Goal: Transaction & Acquisition: Purchase product/service

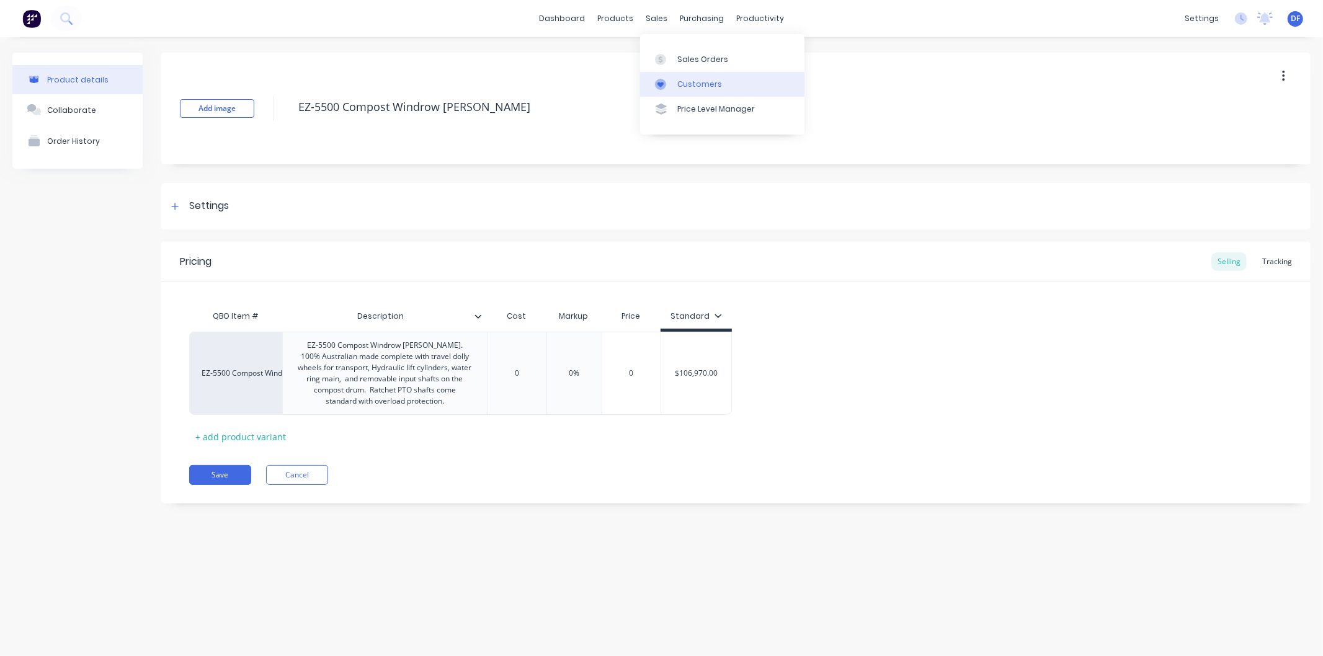
click at [690, 73] on link "Customers" at bounding box center [722, 84] width 164 height 25
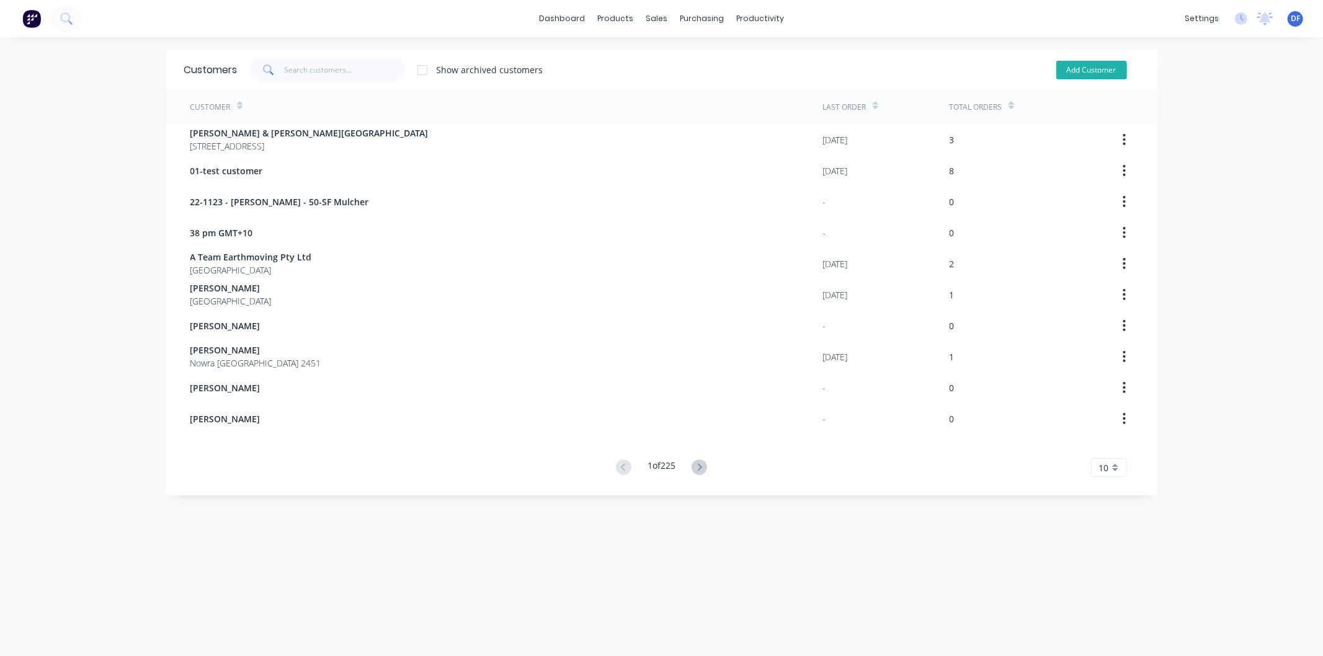
click at [1062, 66] on button "Add Customer" at bounding box center [1091, 70] width 71 height 19
select select "AU"
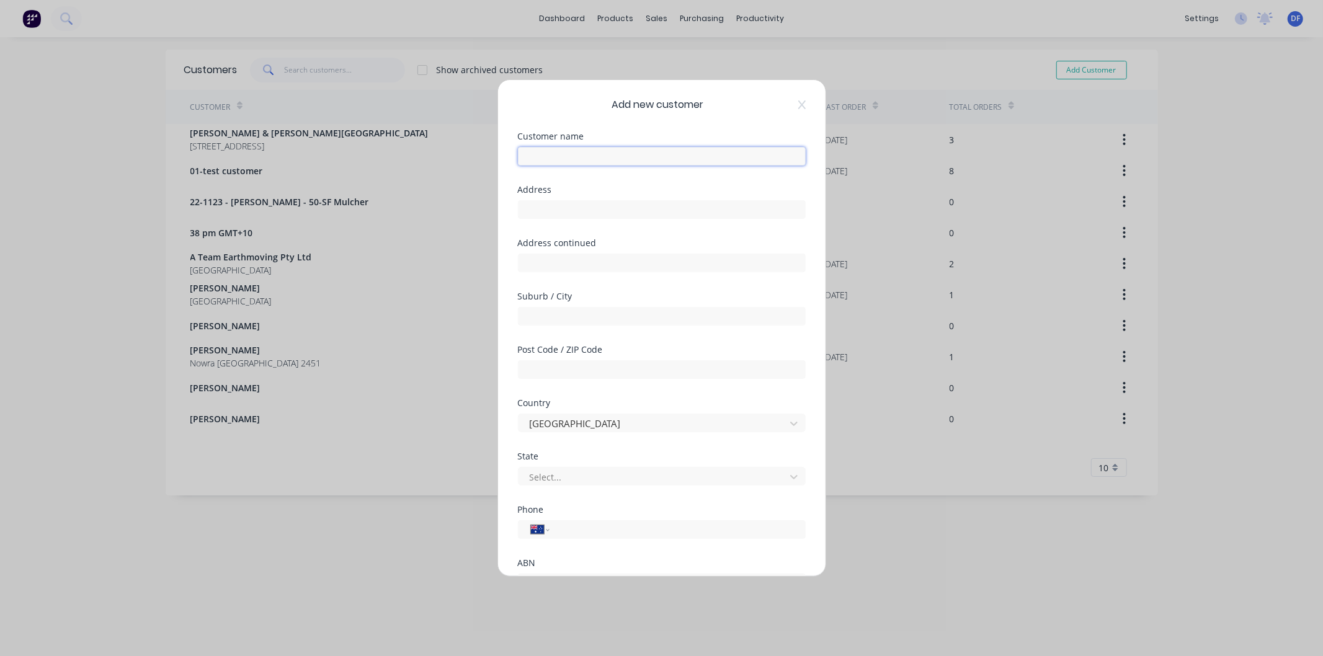
click at [544, 159] on input "text" at bounding box center [662, 156] width 288 height 19
type input "Pocock Pastural Co"
click at [567, 528] on input "tel" at bounding box center [675, 530] width 234 height 14
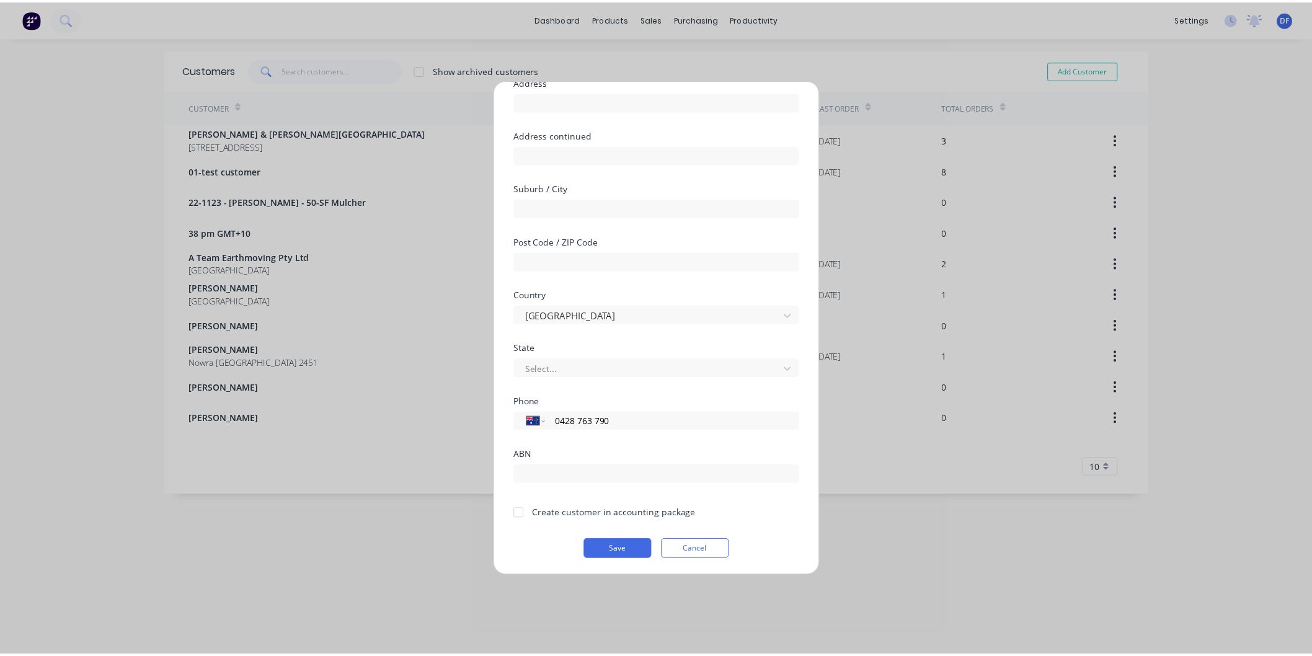
scroll to position [109, 0]
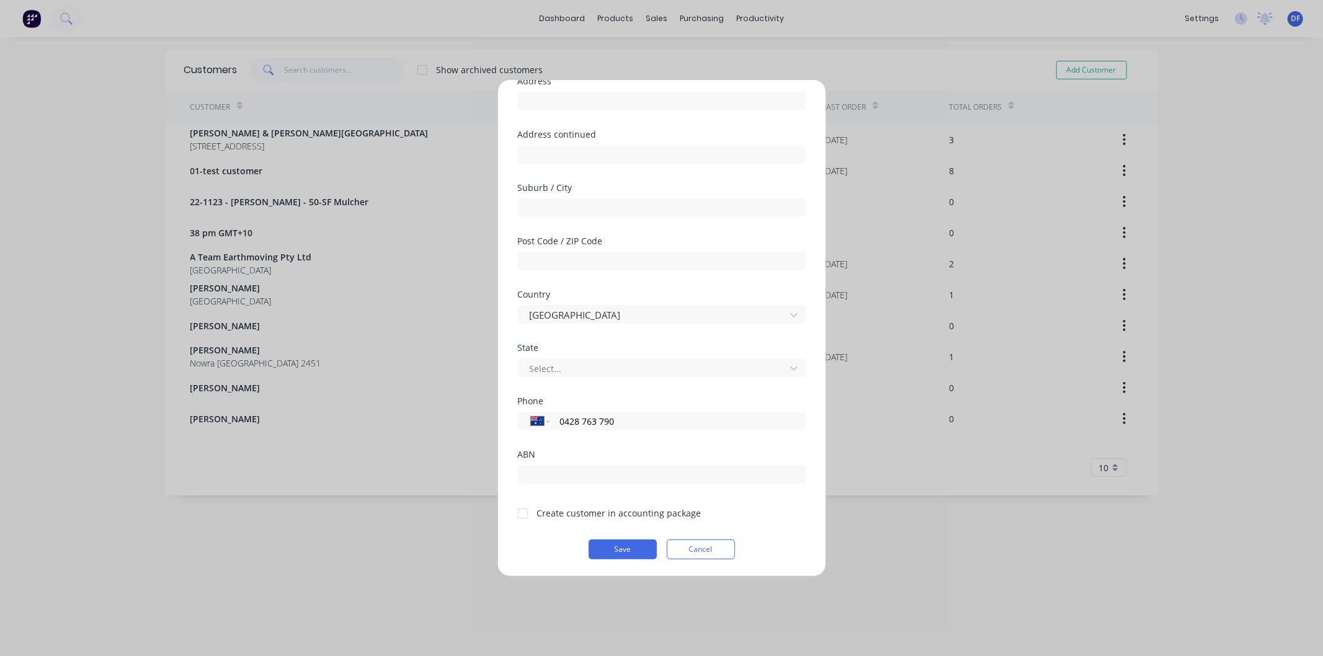
type input "0428 763 790"
click at [522, 510] on div at bounding box center [522, 513] width 25 height 25
click at [612, 545] on button "Save" at bounding box center [623, 550] width 68 height 20
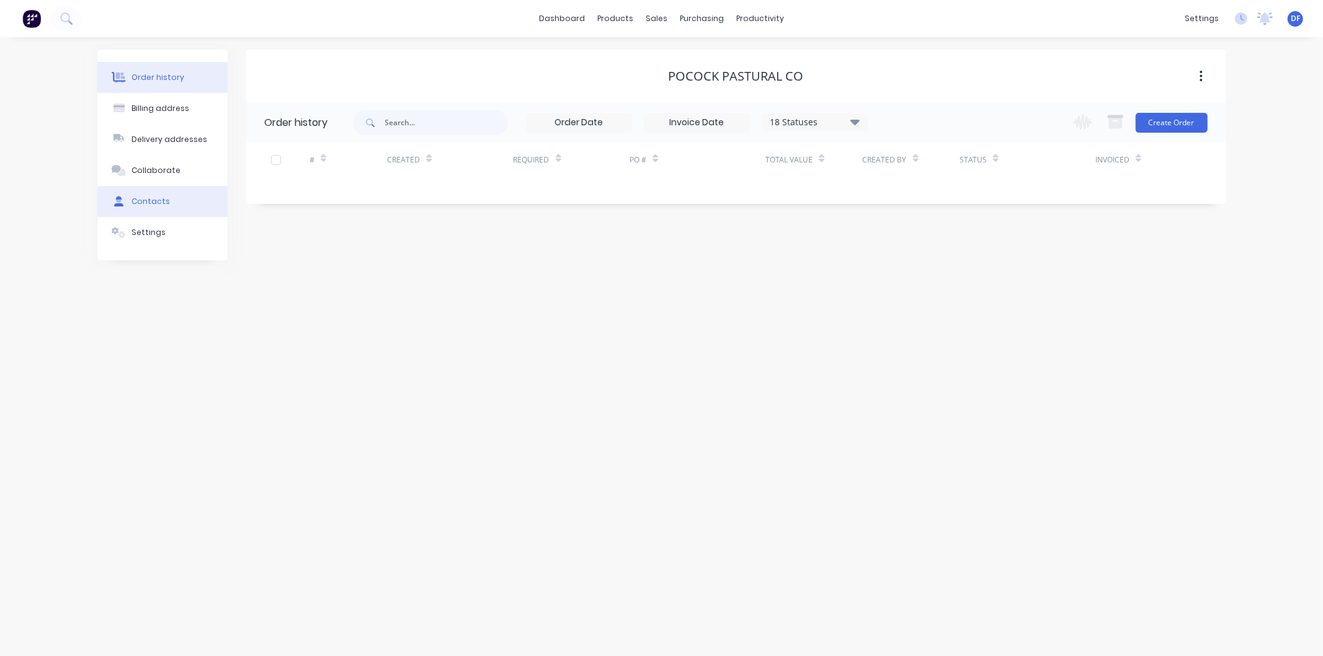
click at [143, 190] on button "Contacts" at bounding box center [162, 201] width 130 height 31
click at [1195, 124] on button "Add contact" at bounding box center [1187, 122] width 57 height 19
select select "AU"
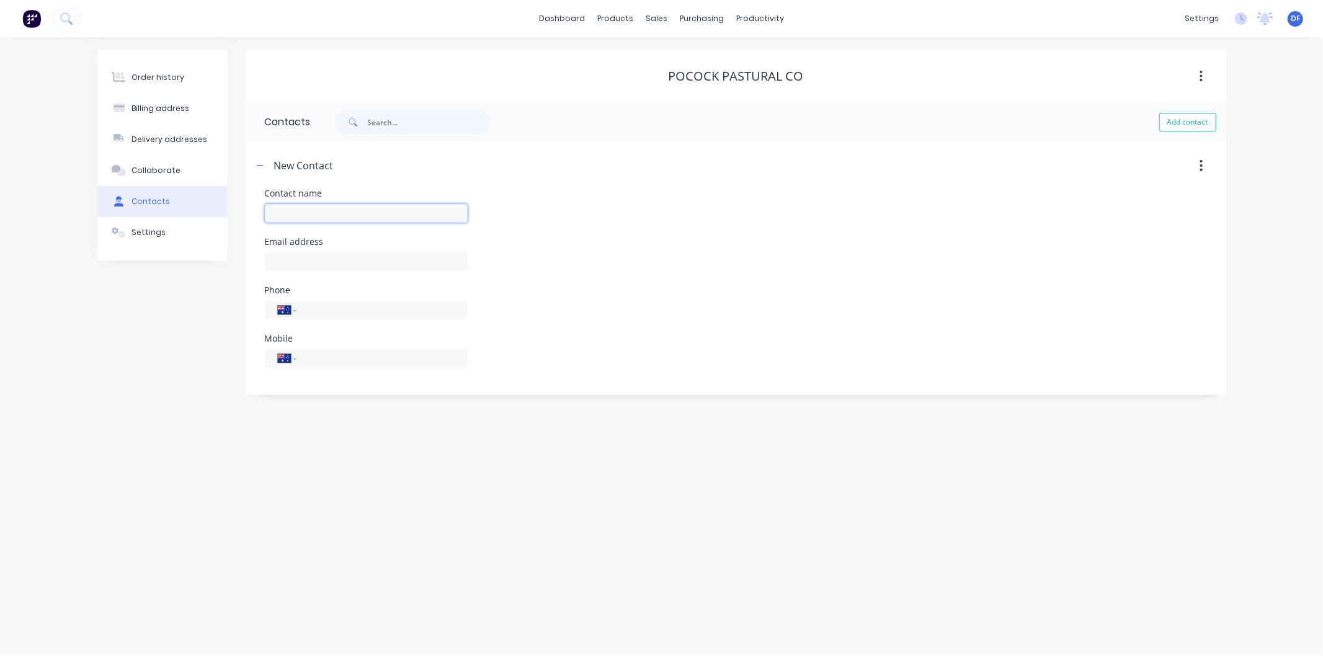
click at [304, 213] on input "text" at bounding box center [366, 213] width 203 height 19
type input "[PERSON_NAME]"
select select "AU"
click at [310, 257] on input "text" at bounding box center [366, 261] width 203 height 19
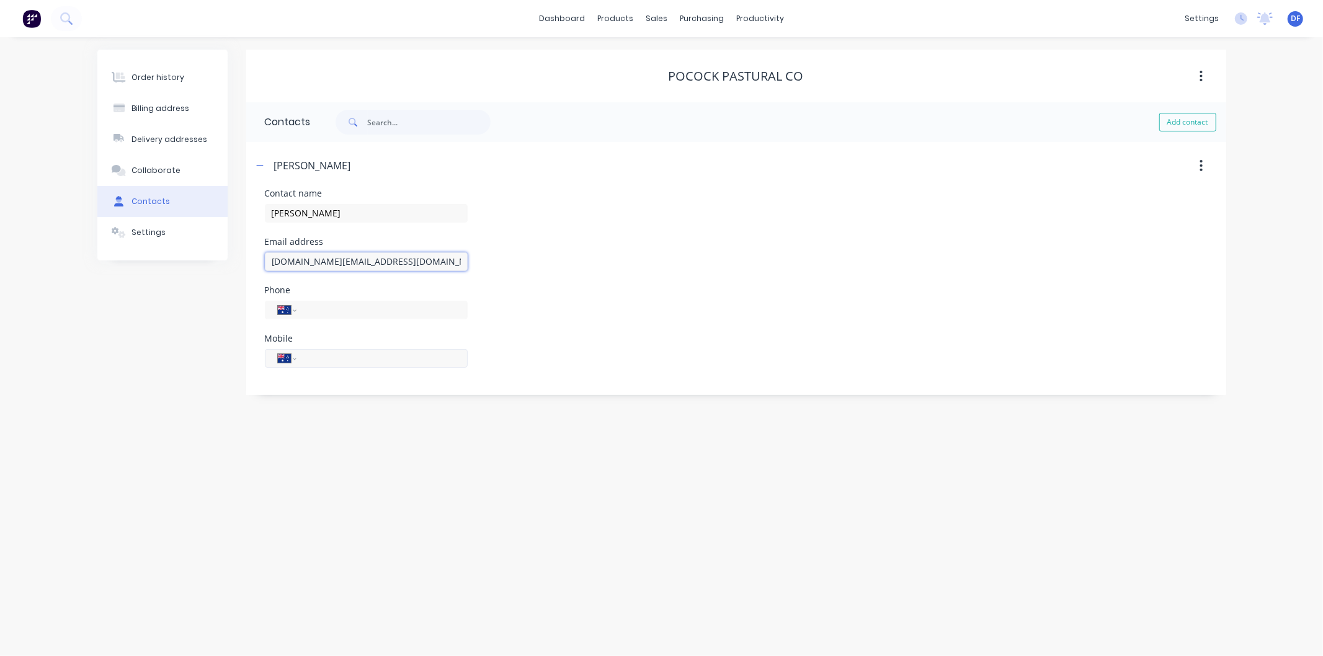
type input "[DOMAIN_NAME][EMAIL_ADDRESS][DOMAIN_NAME]"
click at [321, 351] on input "tel" at bounding box center [379, 358] width 149 height 14
type input "0428 763 790"
click at [355, 419] on div "Order history Billing address Delivery addresses Collaborate Contacts Settings …" at bounding box center [661, 346] width 1323 height 619
click at [159, 74] on div "Order history" at bounding box center [157, 77] width 53 height 11
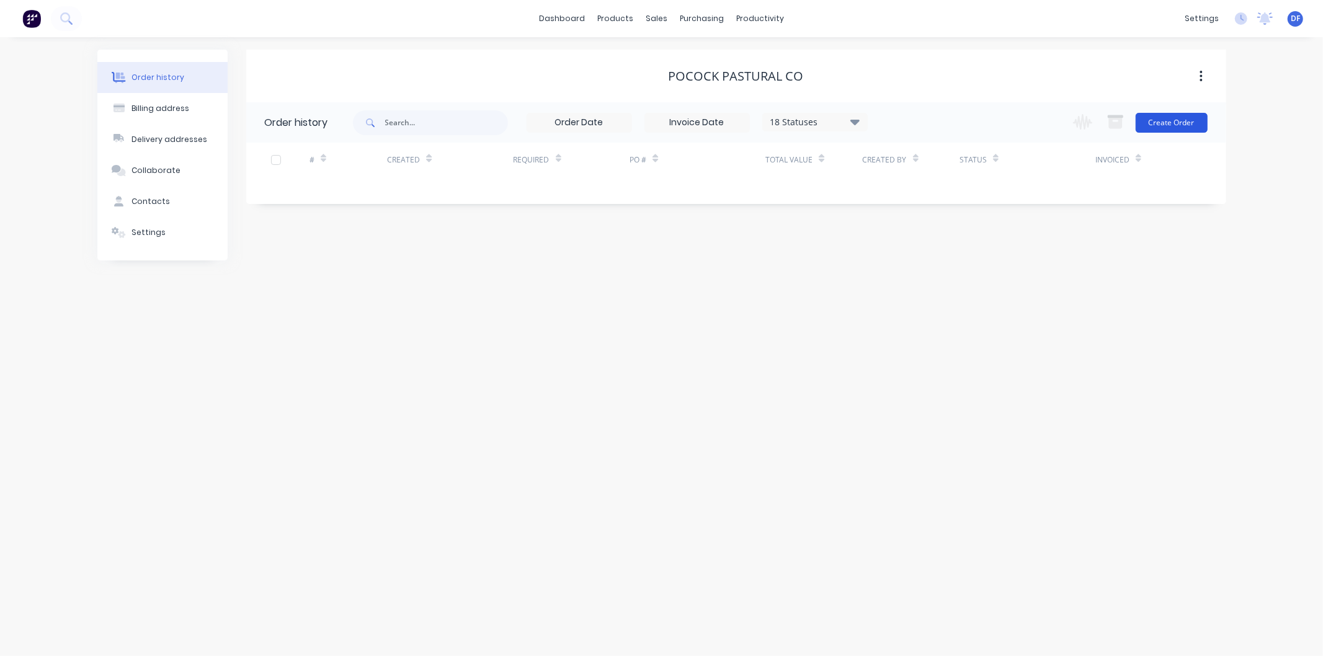
click at [1188, 115] on button "Create Order" at bounding box center [1172, 123] width 72 height 20
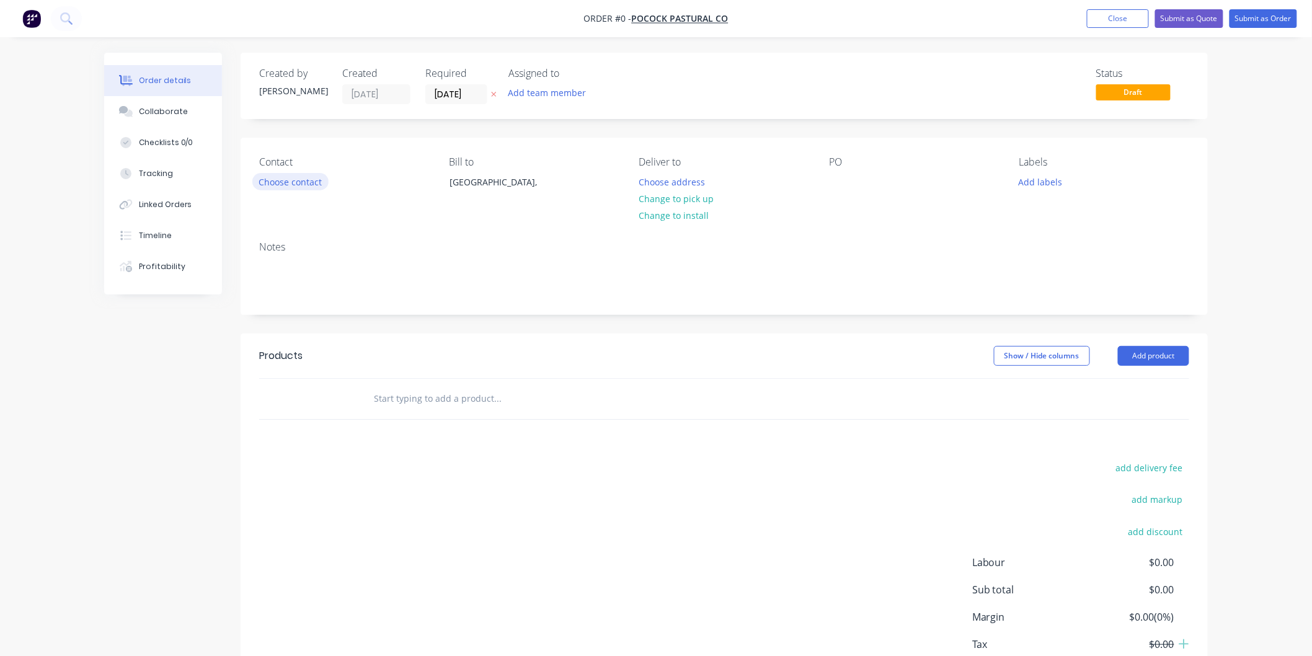
click at [323, 181] on button "Choose contact" at bounding box center [290, 181] width 76 height 17
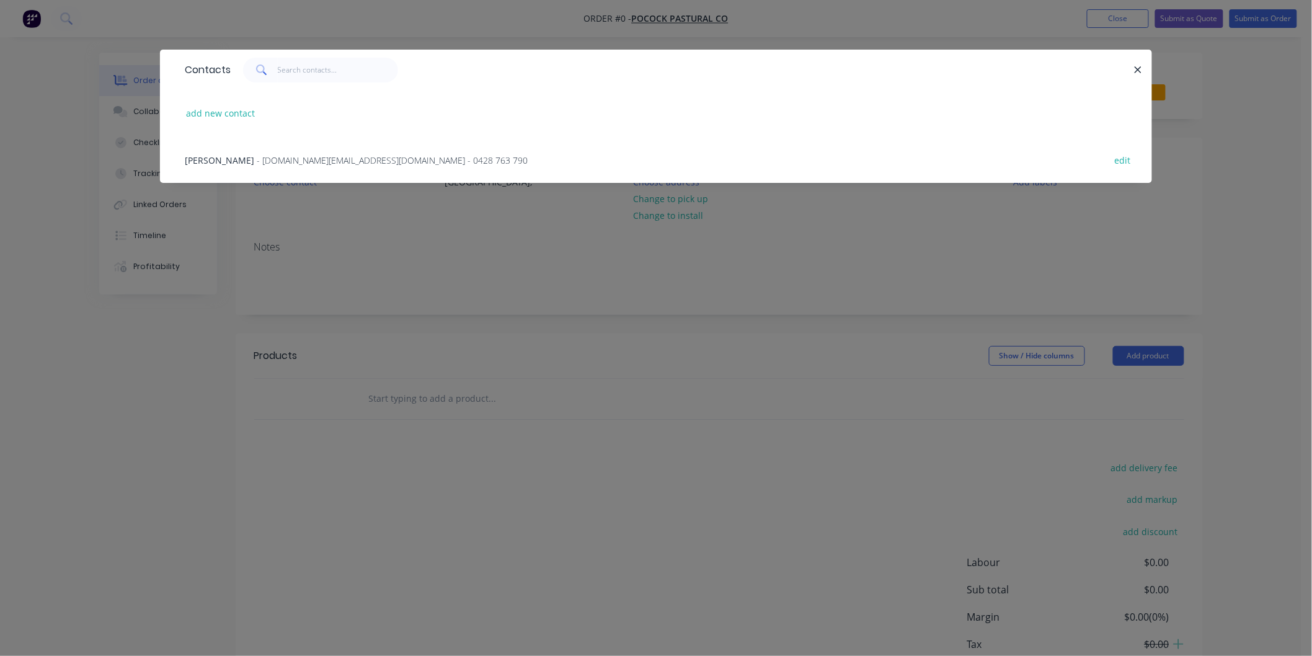
click at [308, 158] on span "- [DOMAIN_NAME][EMAIL_ADDRESS][DOMAIN_NAME] - 0428 763 790" at bounding box center [392, 160] width 271 height 12
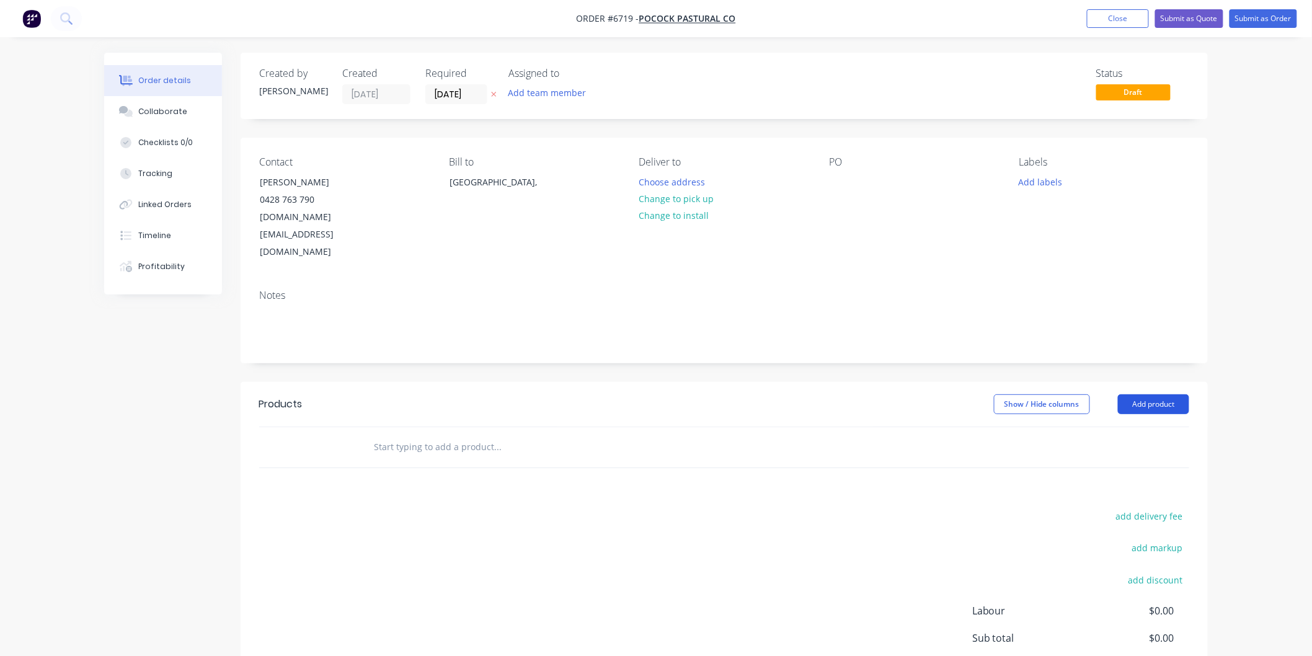
click at [1154, 394] on button "Add product" at bounding box center [1153, 404] width 71 height 20
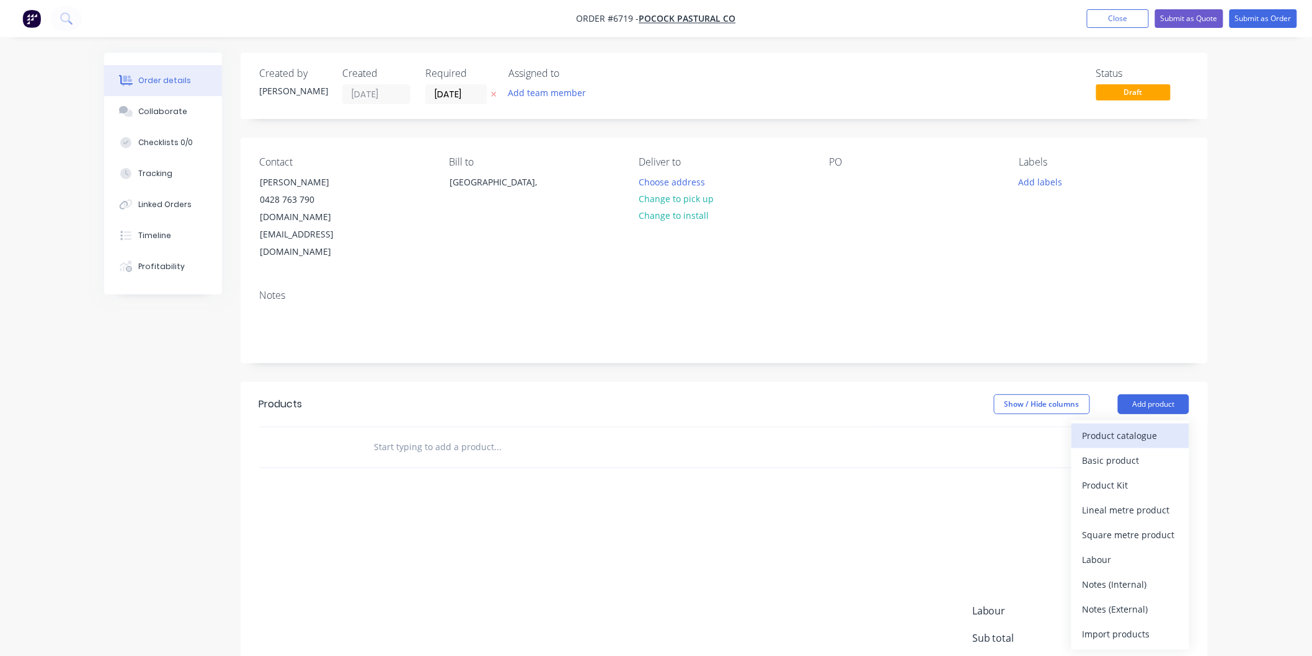
click at [1106, 427] on div "Product catalogue" at bounding box center [1131, 436] width 96 height 18
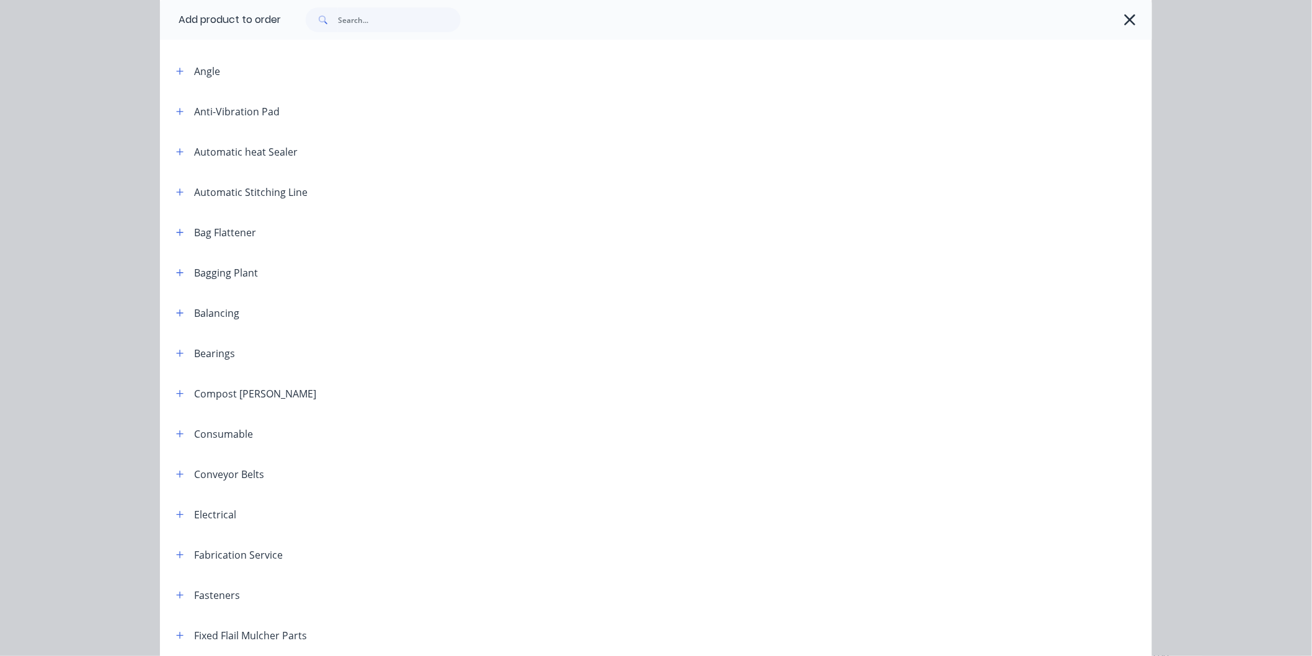
scroll to position [207, 0]
click at [177, 393] on icon "button" at bounding box center [180, 393] width 7 height 7
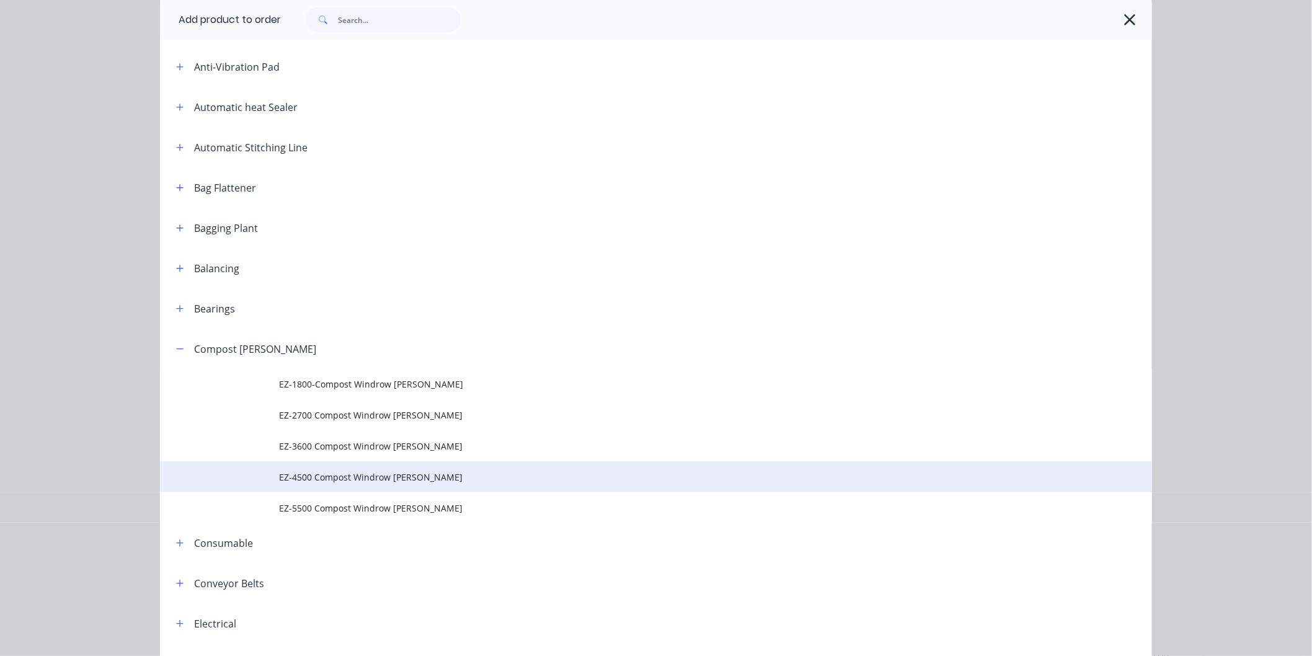
scroll to position [275, 0]
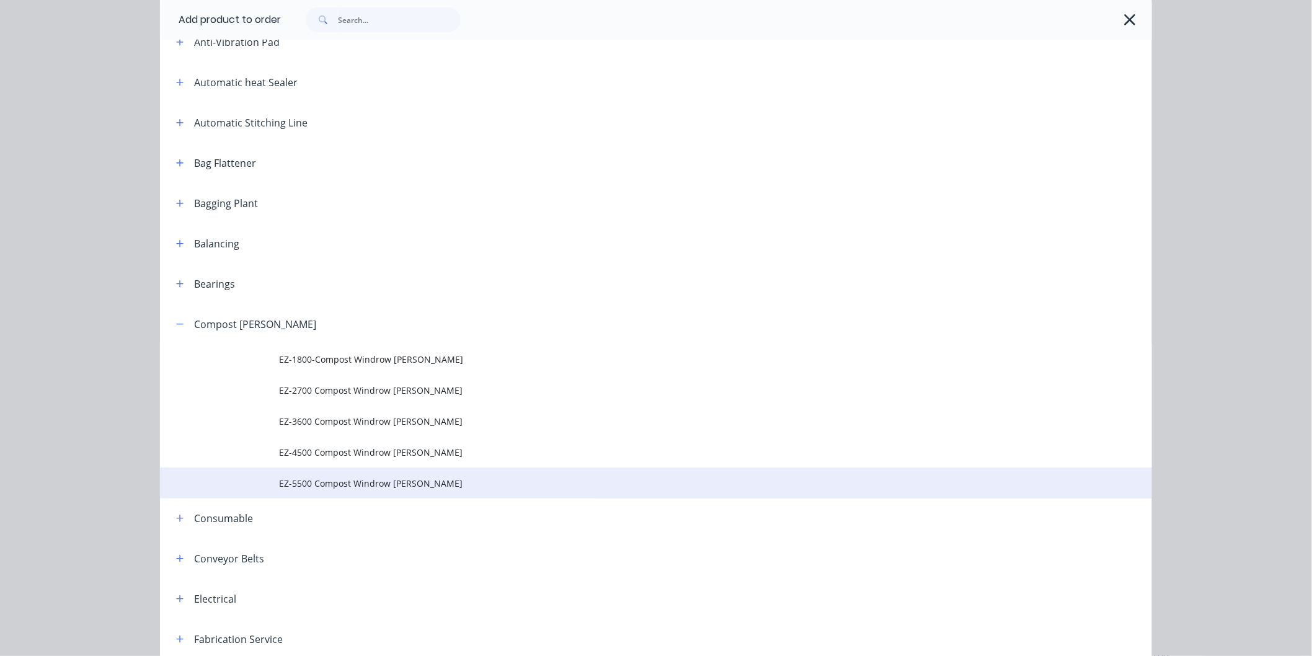
click at [324, 484] on span "EZ-5500 Compost Windrow [PERSON_NAME]" at bounding box center [628, 483] width 698 height 13
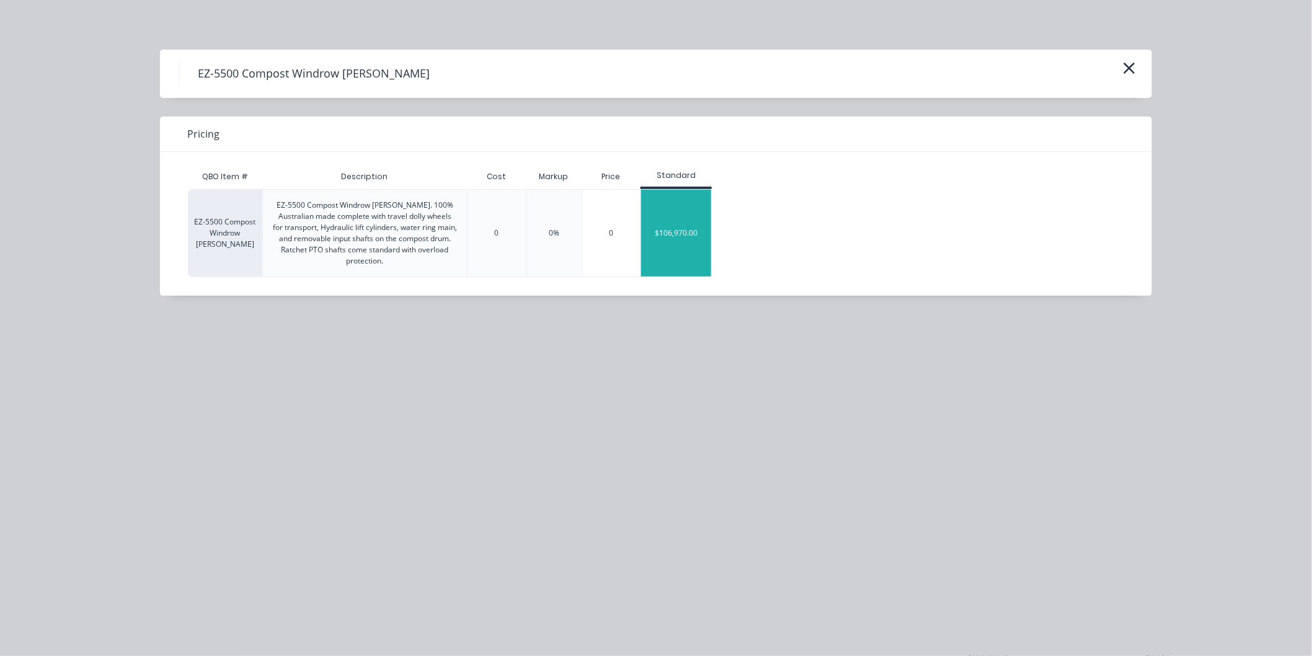
click at [681, 236] on div "$106,970.00" at bounding box center [676, 233] width 70 height 87
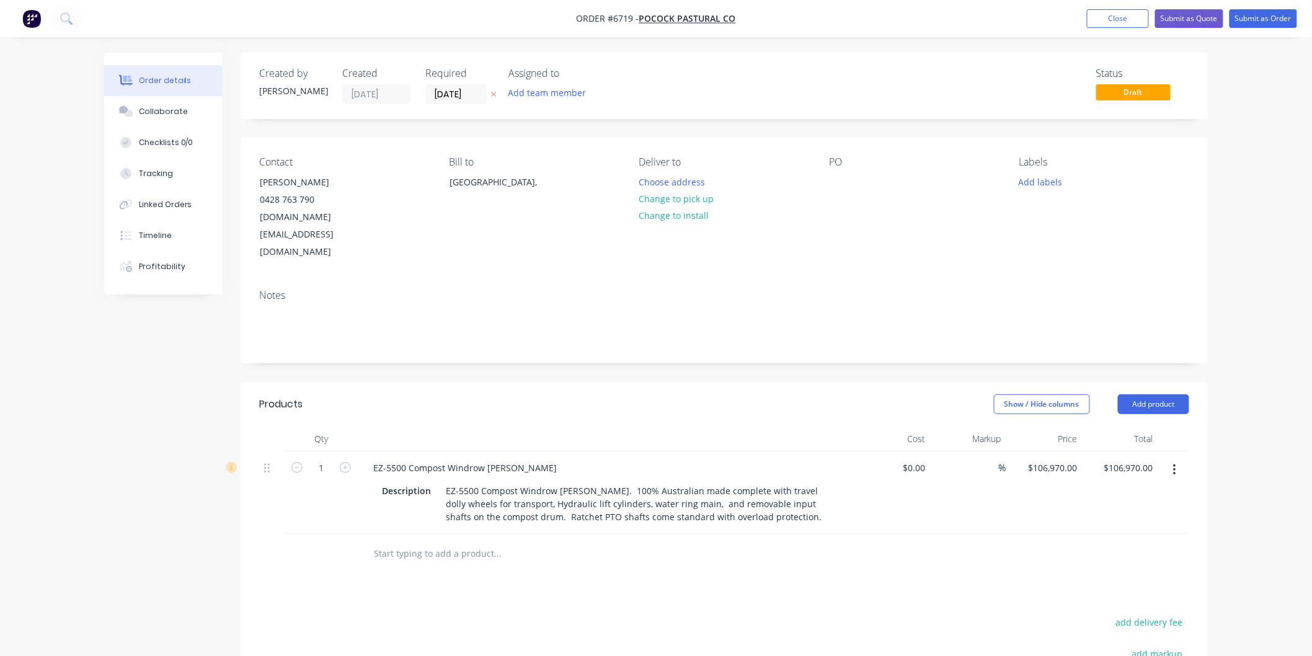
click at [429, 541] on input "text" at bounding box center [497, 553] width 248 height 25
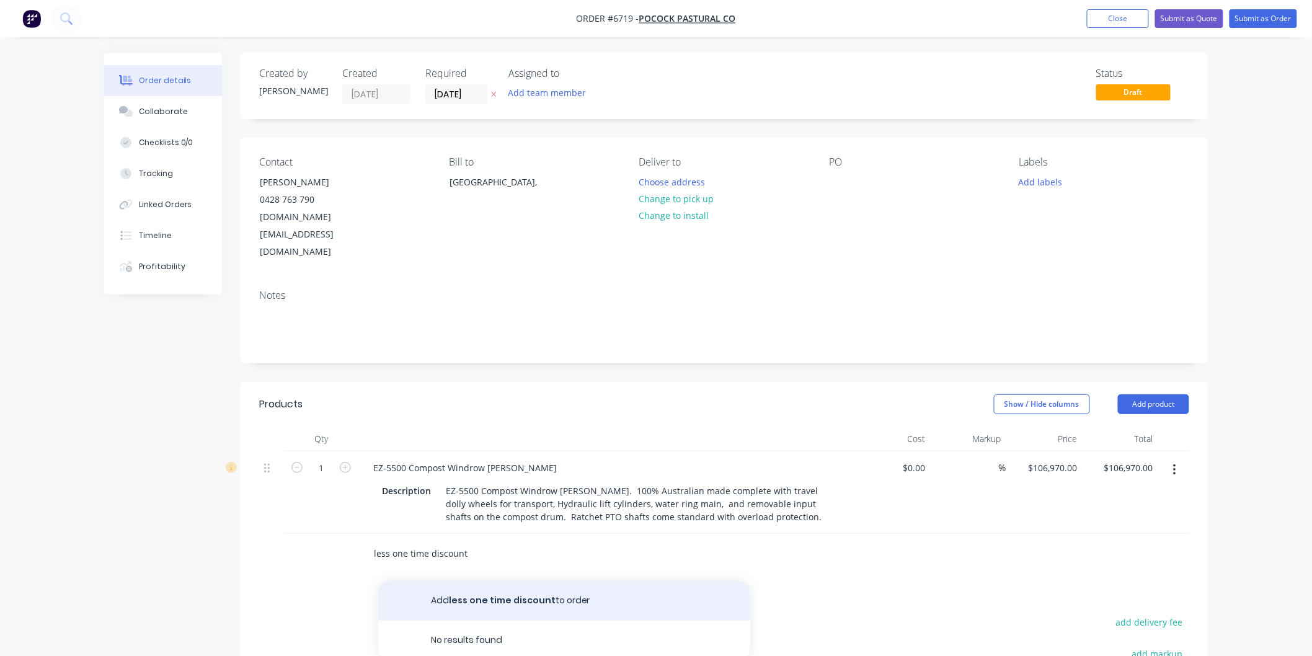
type input "less one time discount"
click at [507, 581] on button "Add less one time discount to order" at bounding box center [564, 601] width 372 height 40
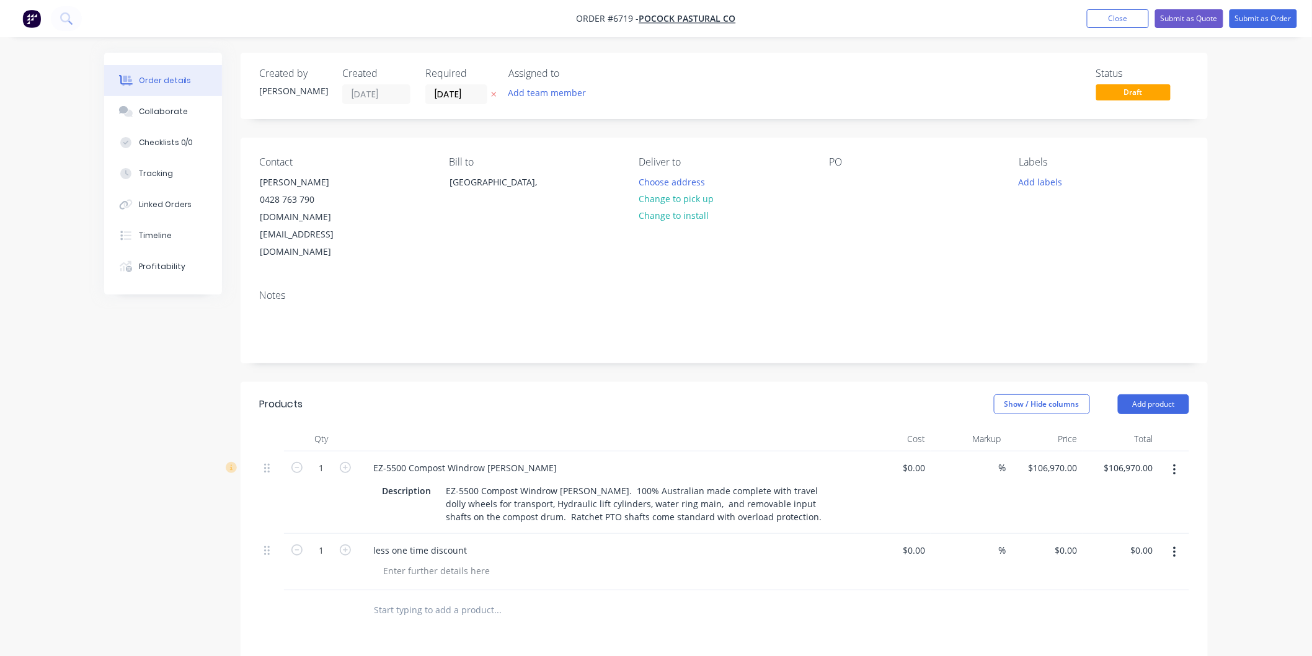
click at [1077, 534] on div "$0.00 $0.00" at bounding box center [1045, 562] width 76 height 56
click at [1074, 541] on input "0" at bounding box center [1076, 550] width 14 height 18
type input "$-4,000.00"
click at [1028, 534] on div "$-4,000.00 -4000" at bounding box center [1045, 562] width 76 height 56
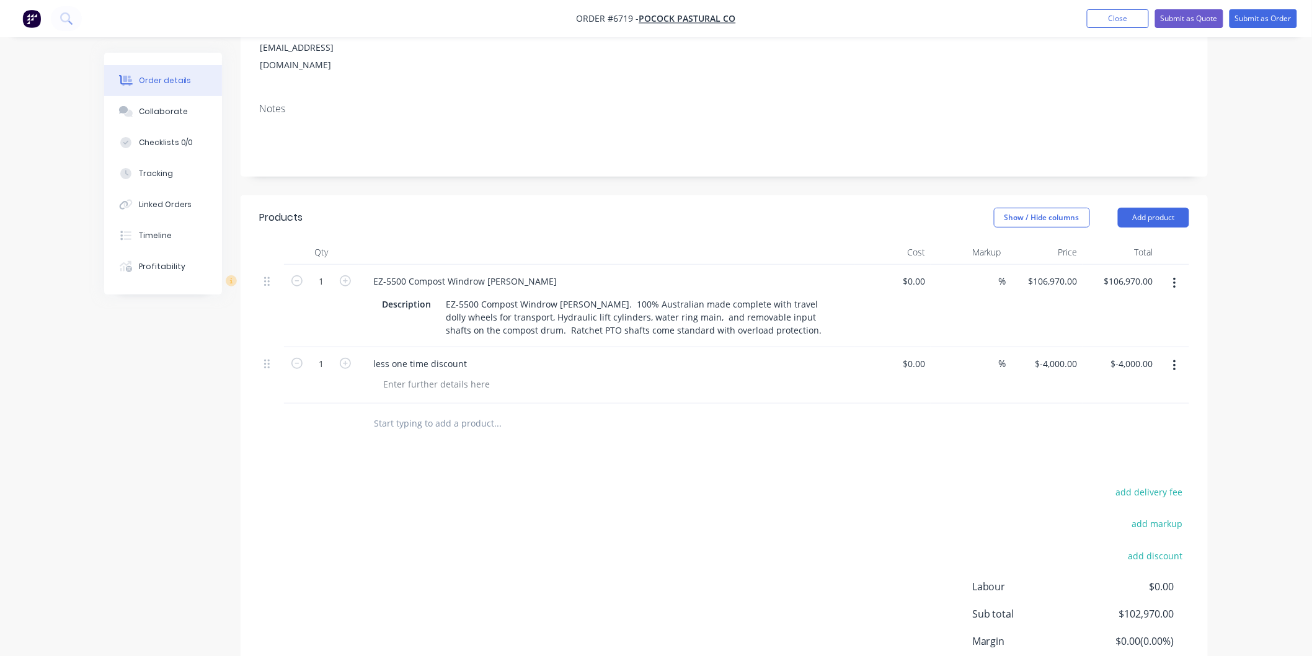
scroll to position [207, 0]
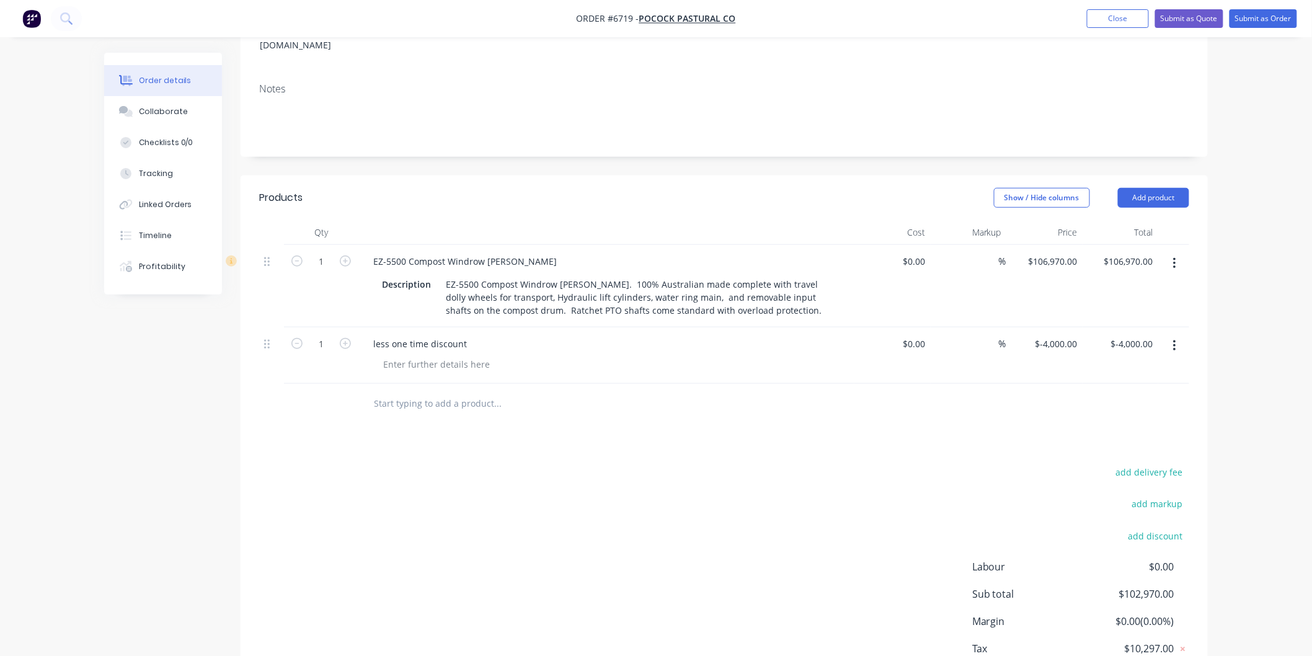
click at [772, 464] on div "add delivery fee add markup add discount Labour $0.00 Sub total $102,970.00 Mar…" at bounding box center [724, 583] width 930 height 239
click at [1188, 14] on button "Submit as Quote" at bounding box center [1189, 18] width 68 height 19
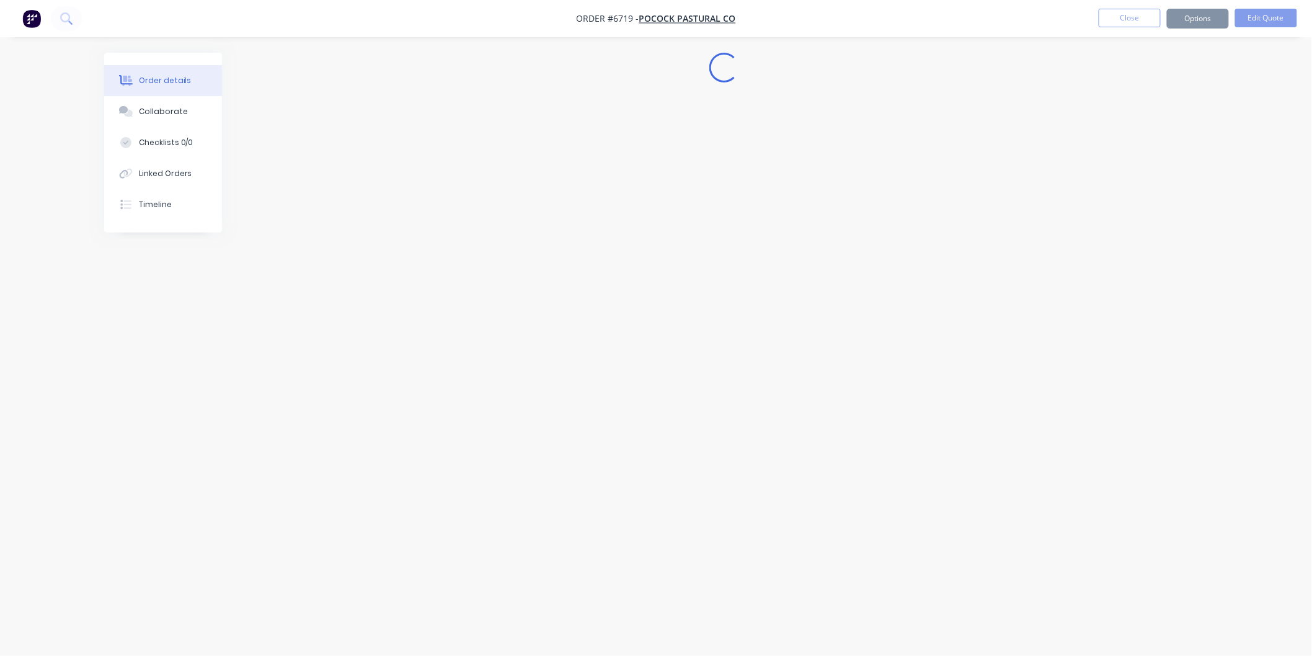
scroll to position [0, 0]
